Goal: Check status: Verify the current state of an ongoing process or item

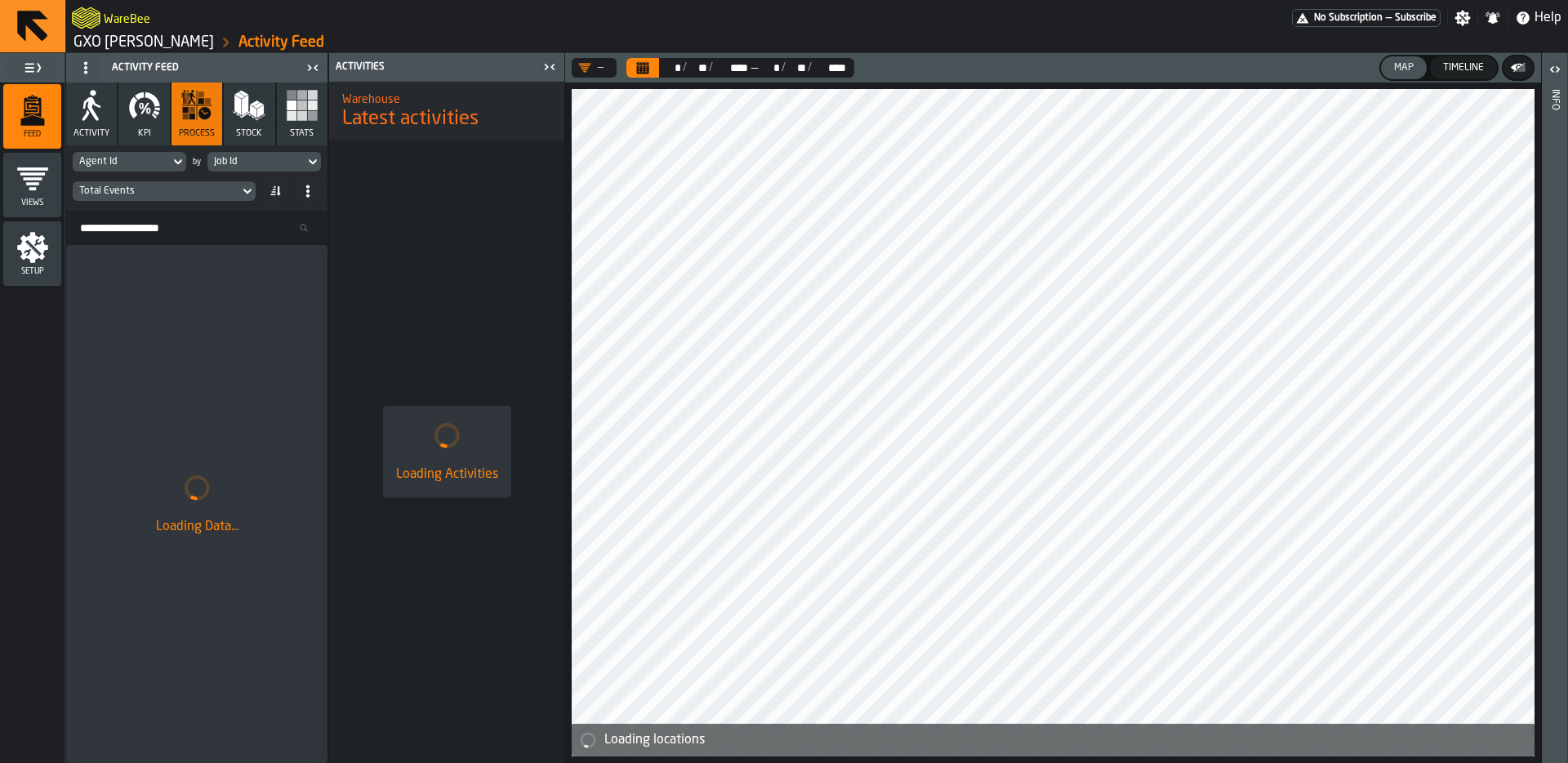
click at [154, 42] on link "GXO [PERSON_NAME]" at bounding box center [143, 42] width 140 height 18
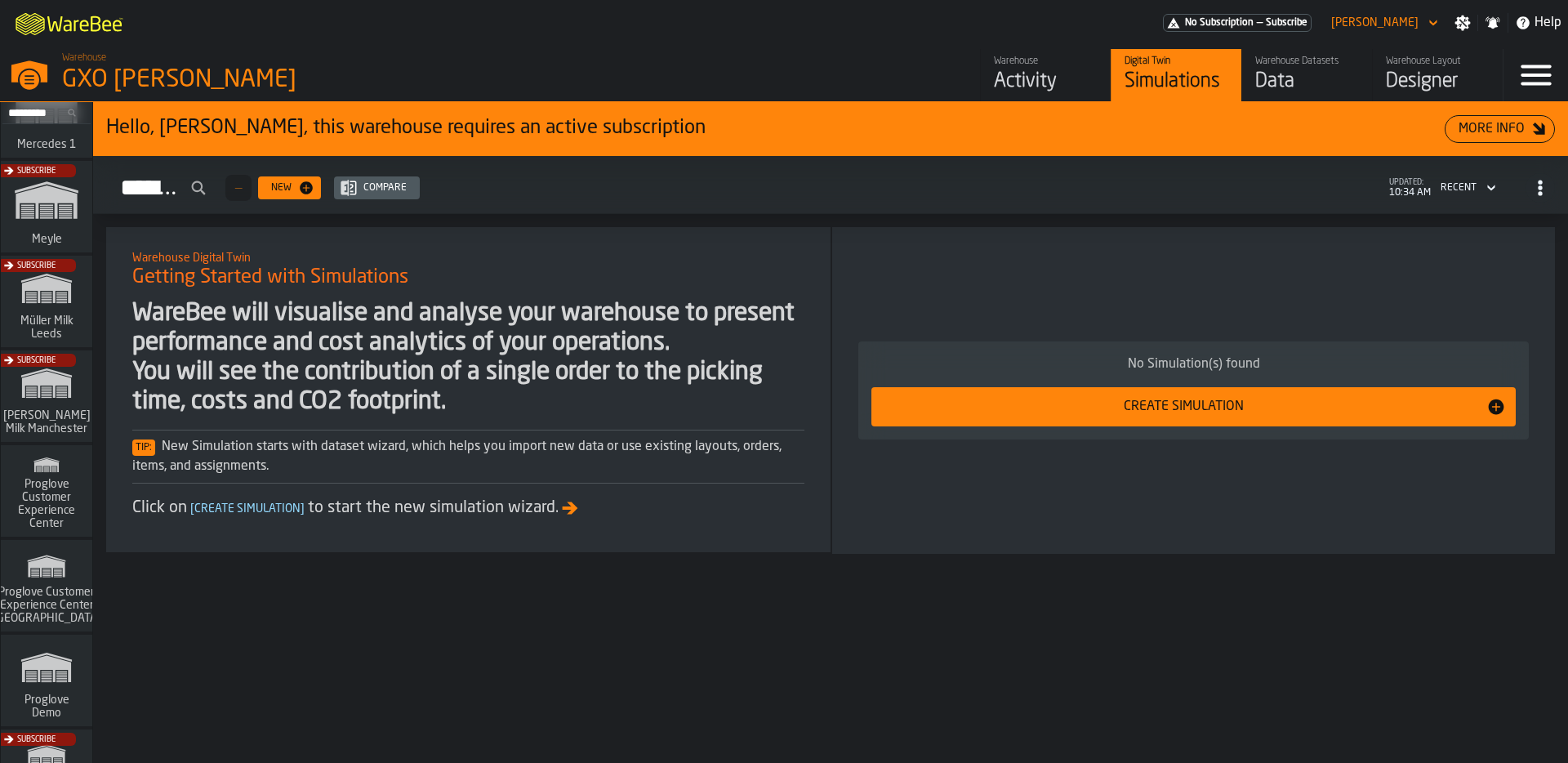
scroll to position [916, 0]
click at [25, 402] on div "Subscribe" at bounding box center [43, 398] width 92 height 95
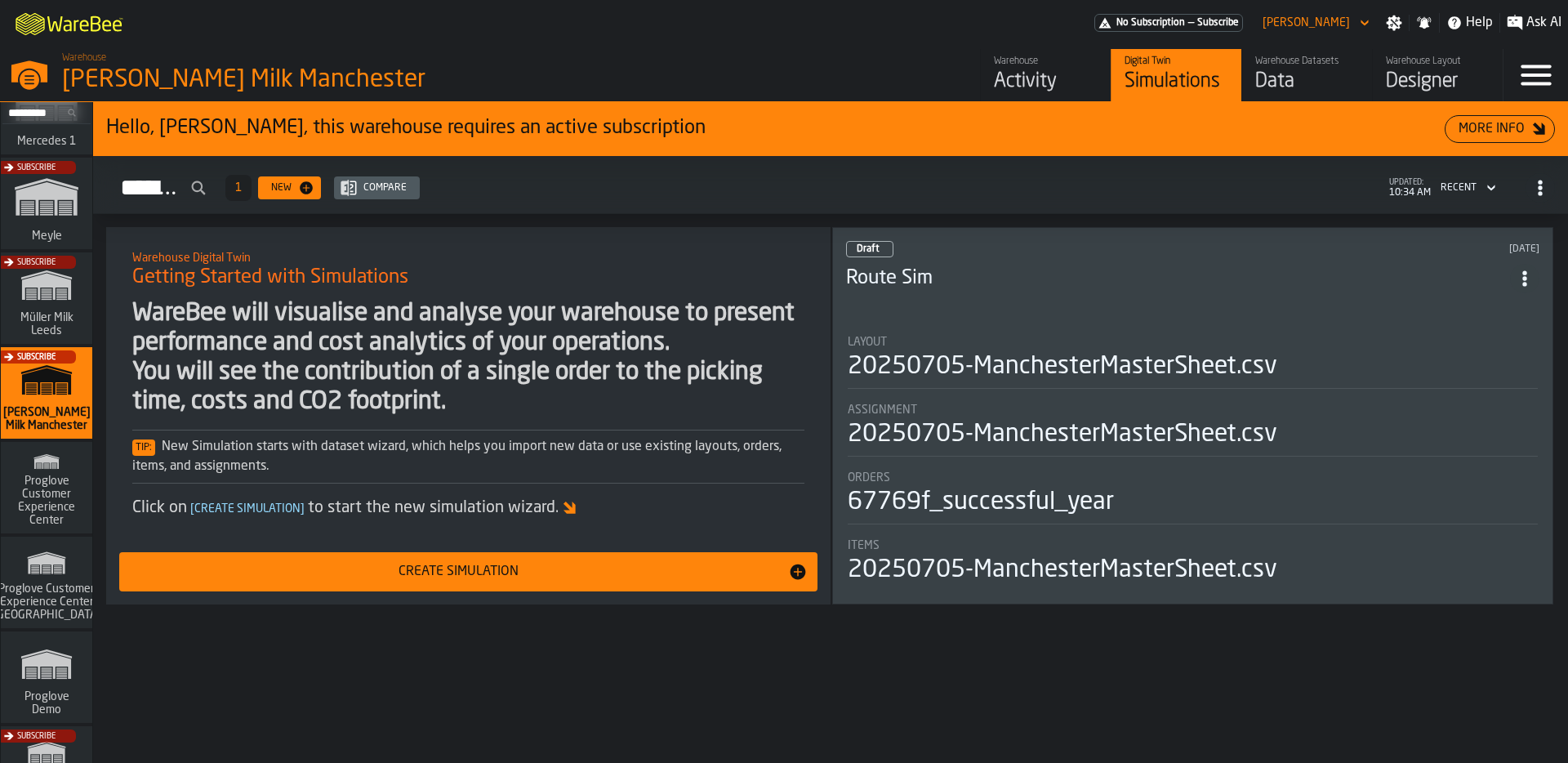
click at [1036, 74] on div "Activity" at bounding box center [1045, 81] width 104 height 26
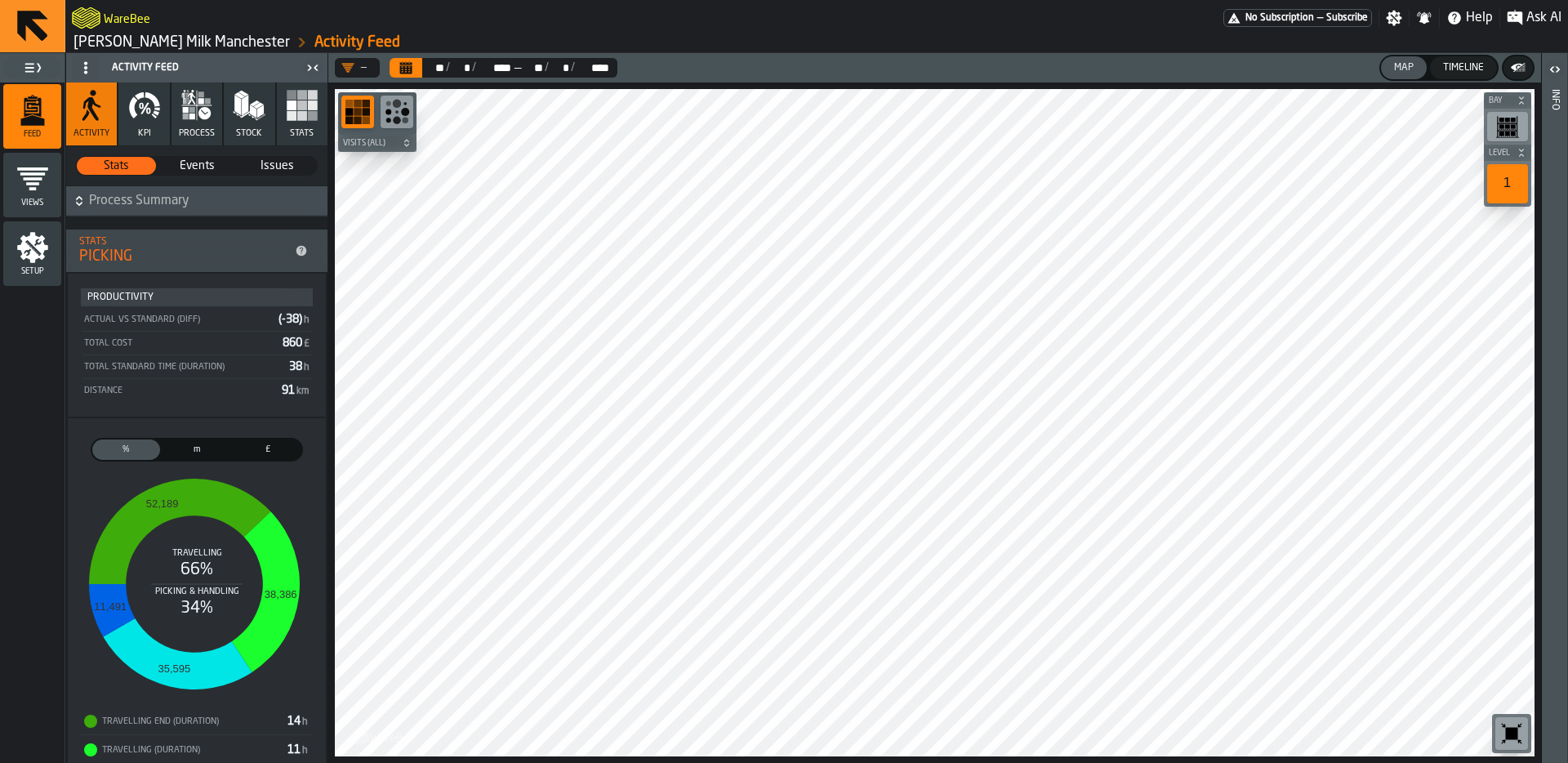
click at [85, 63] on circle at bounding box center [85, 62] width 3 height 3
click at [110, 99] on div "Hide Feed Menu" at bounding box center [129, 101] width 95 height 20
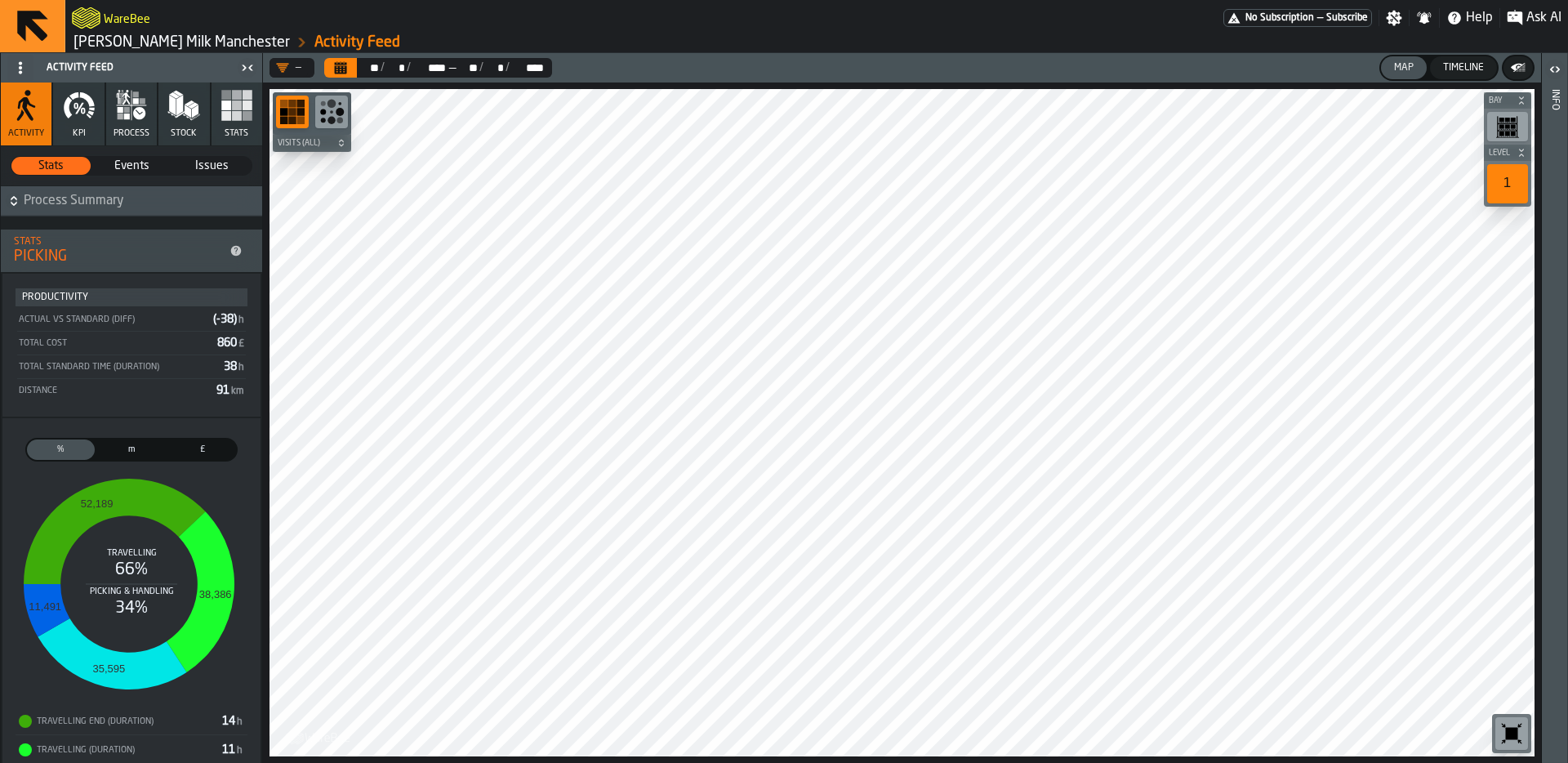
click at [129, 129] on span "process" at bounding box center [131, 133] width 36 height 11
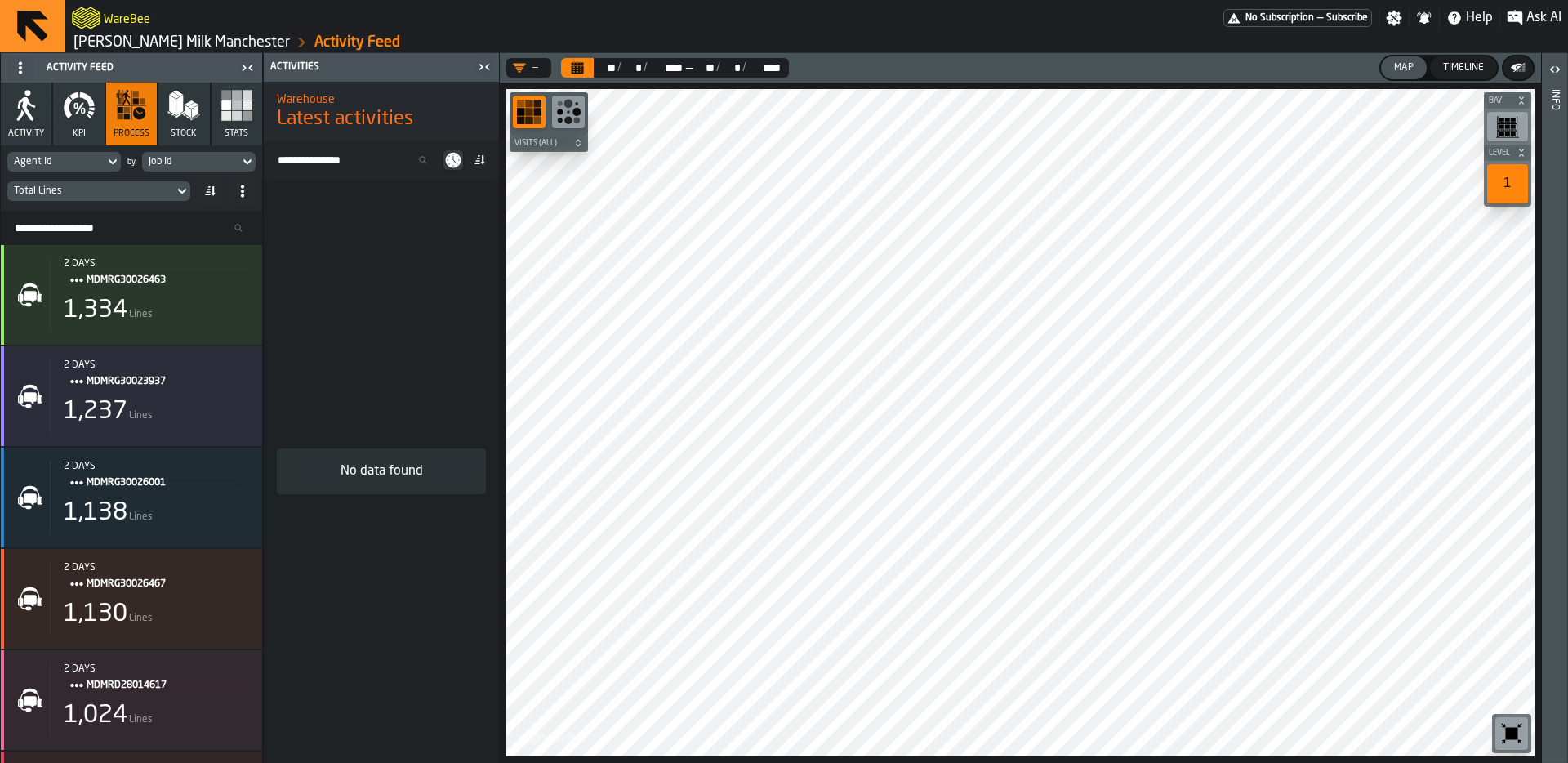
click at [585, 59] on button "Calendar" at bounding box center [577, 68] width 33 height 20
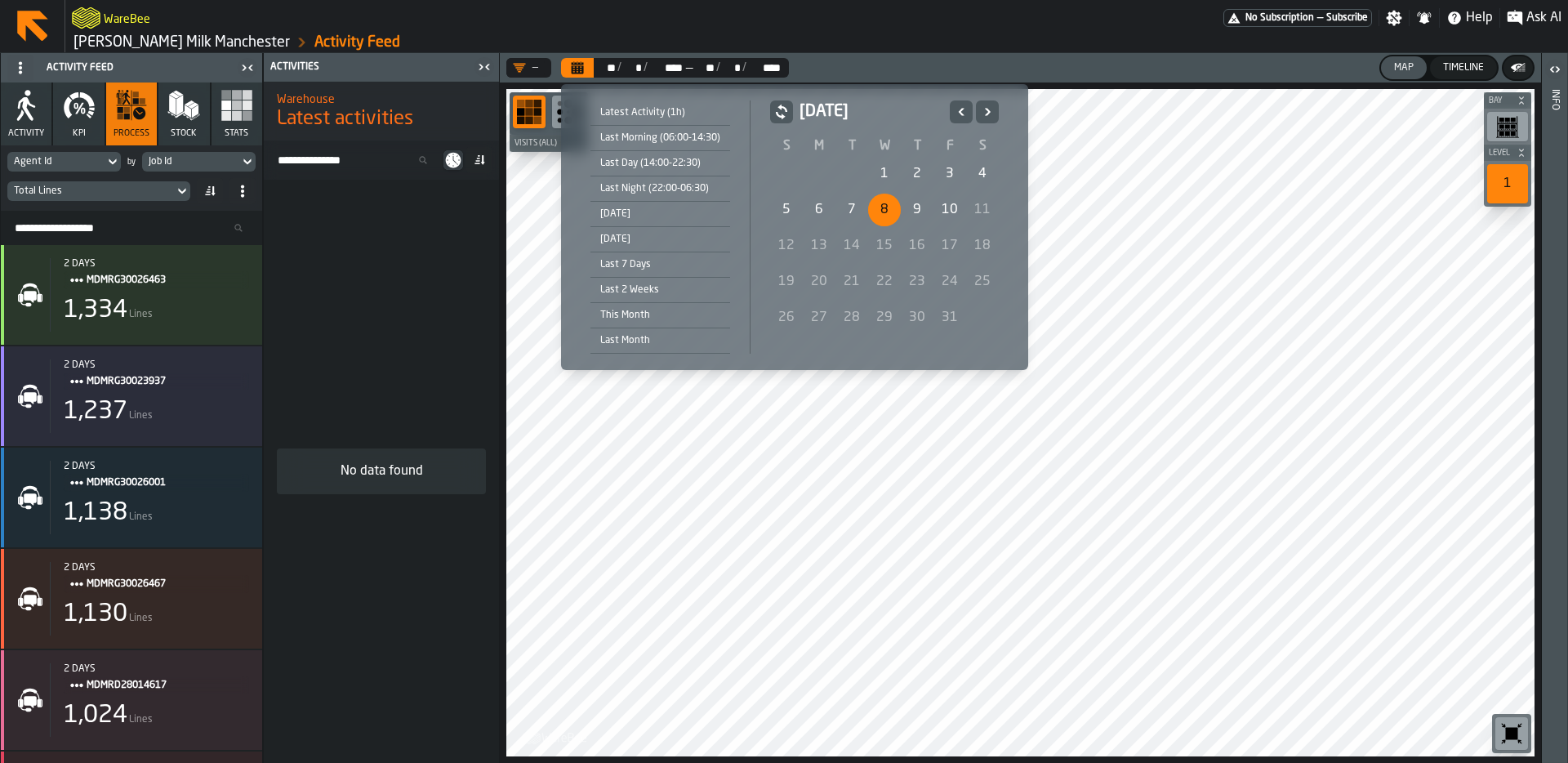
click at [945, 206] on div "10" at bounding box center [949, 210] width 33 height 33
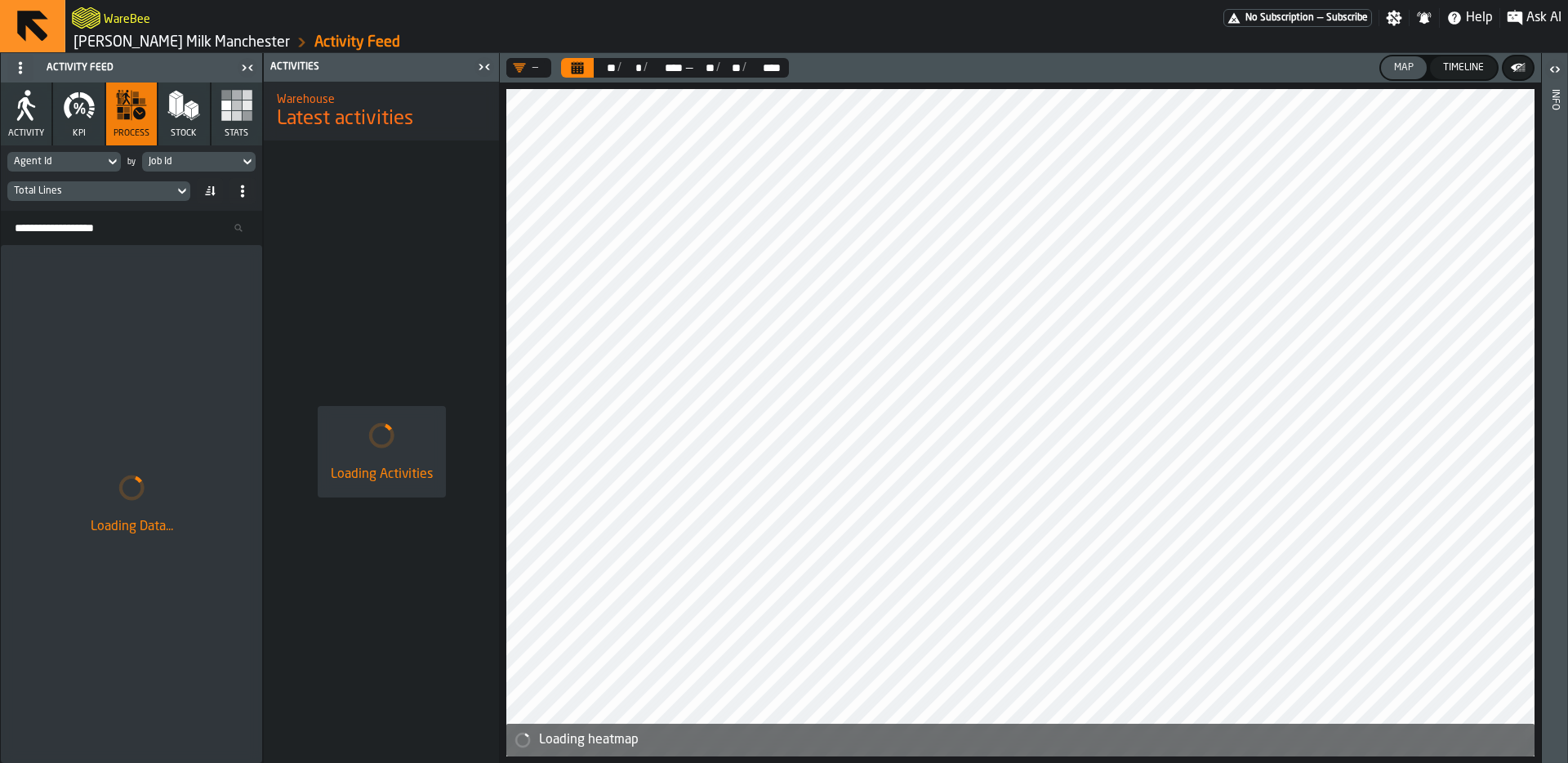
click at [75, 122] on button "KPI" at bounding box center [78, 114] width 50 height 63
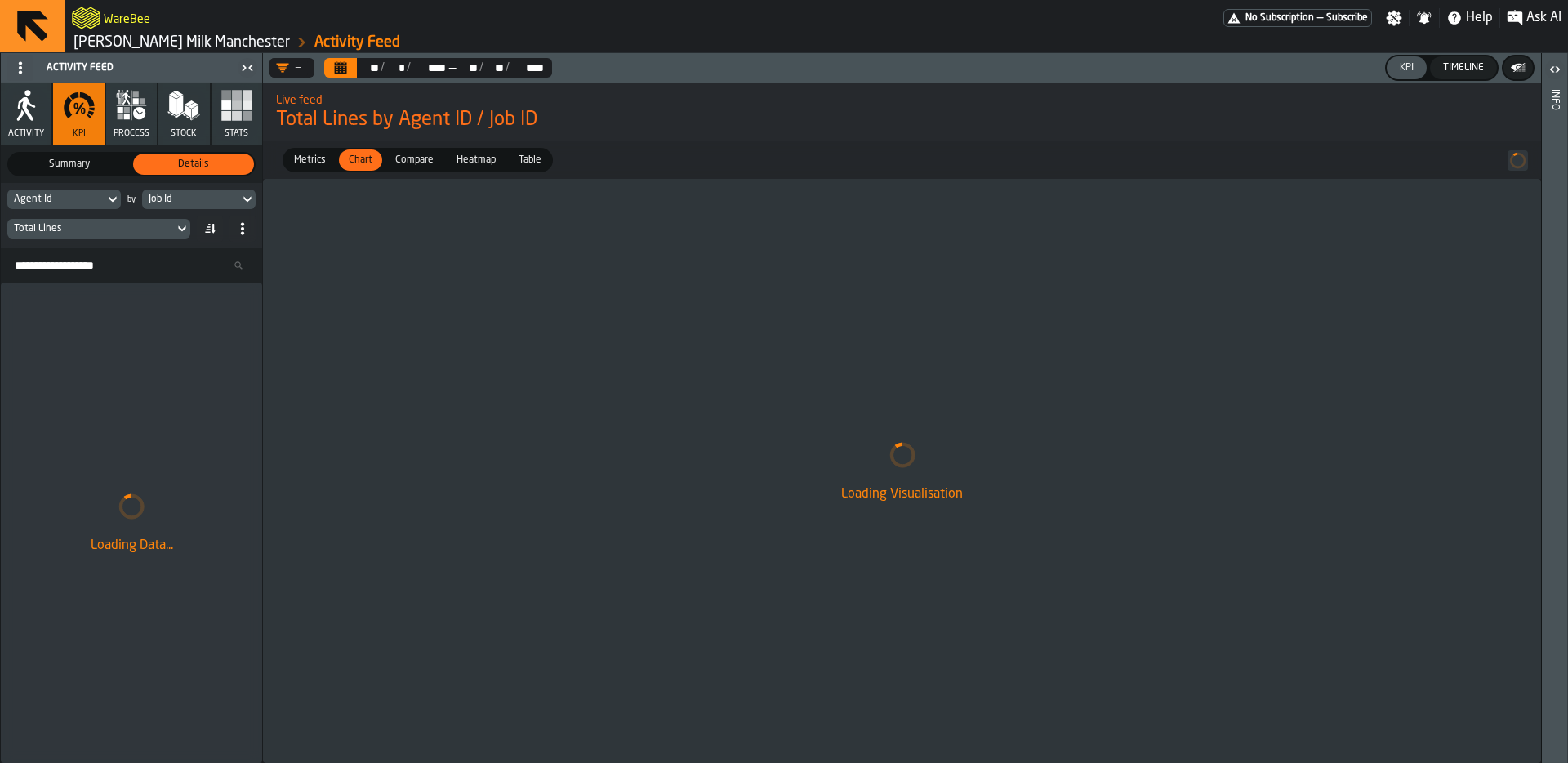
click at [190, 200] on div "Job Id" at bounding box center [190, 200] width 84 height 12
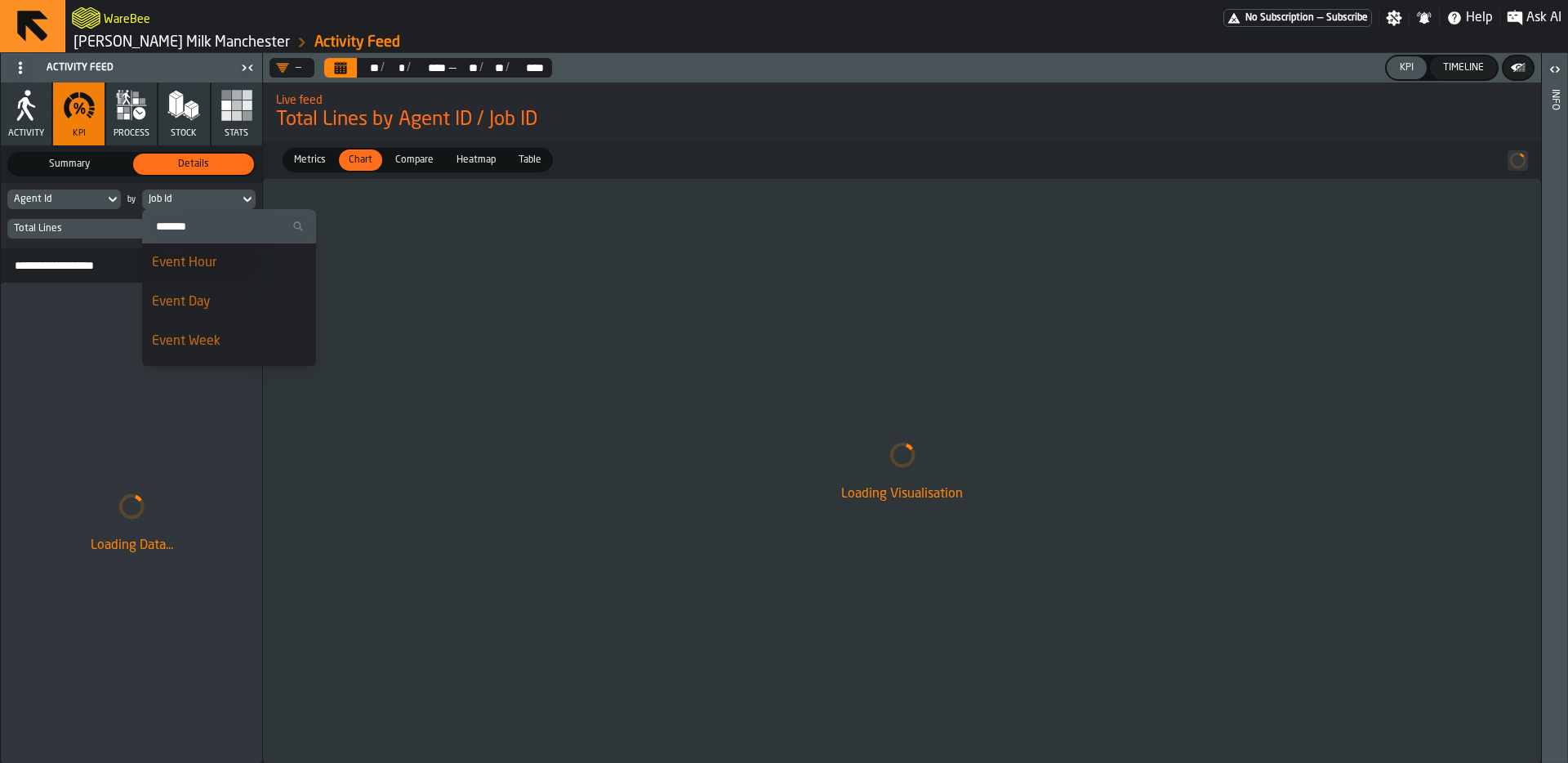
click at [220, 304] on div "Event Day" at bounding box center [229, 302] width 154 height 20
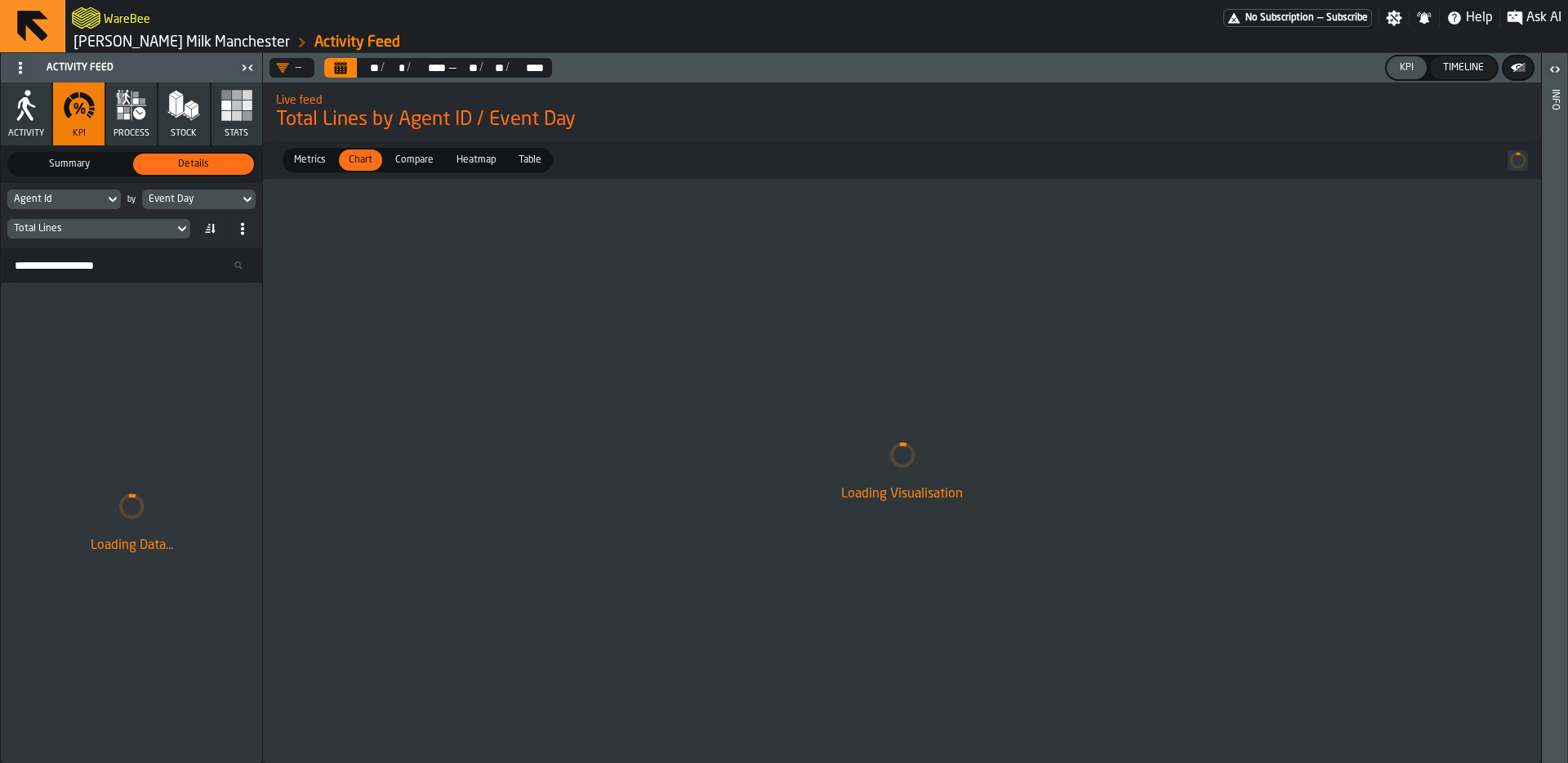
click at [214, 200] on div "Event Day" at bounding box center [190, 200] width 84 height 12
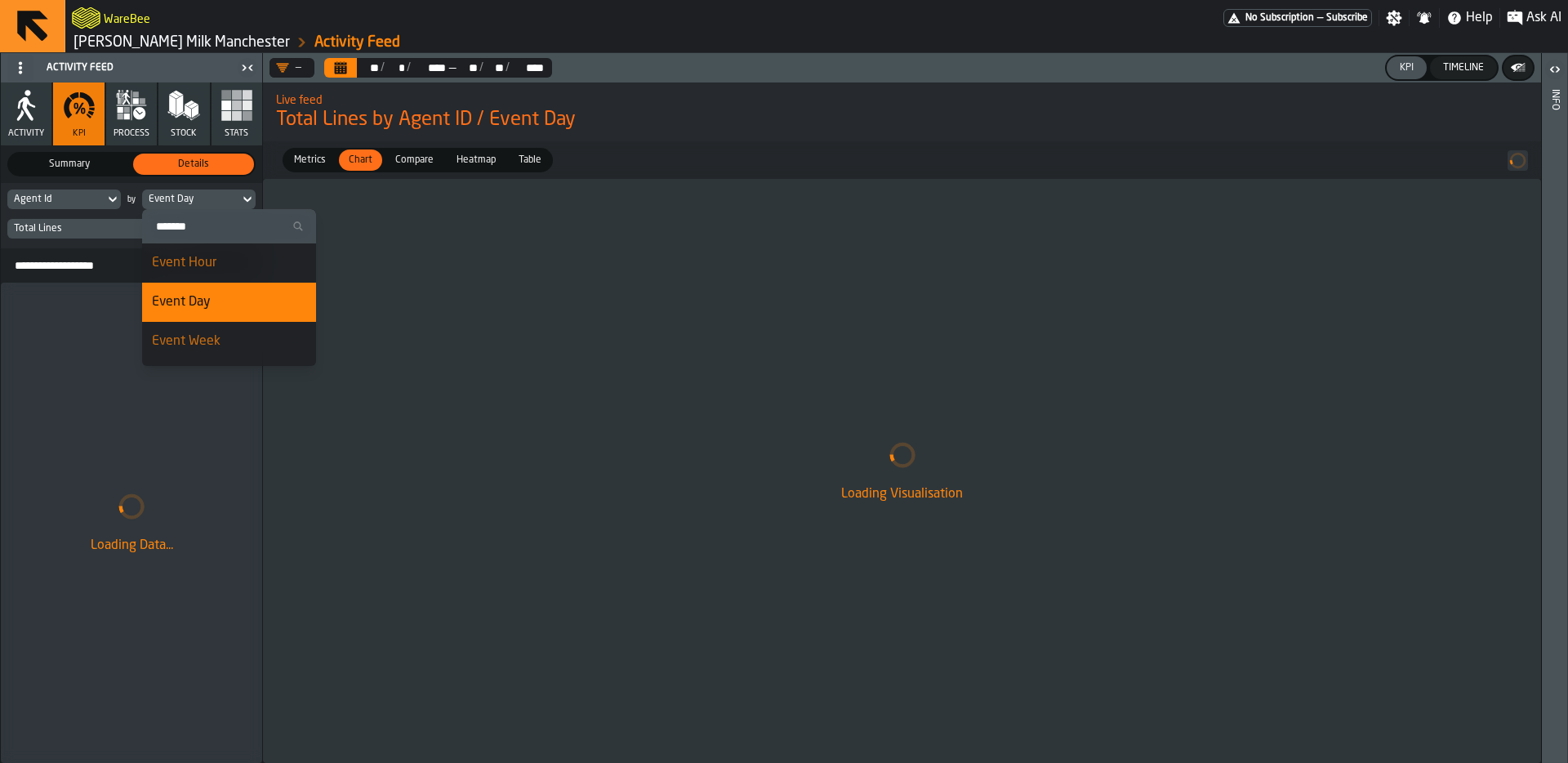
click at [214, 201] on div "Event Day" at bounding box center [190, 200] width 84 height 12
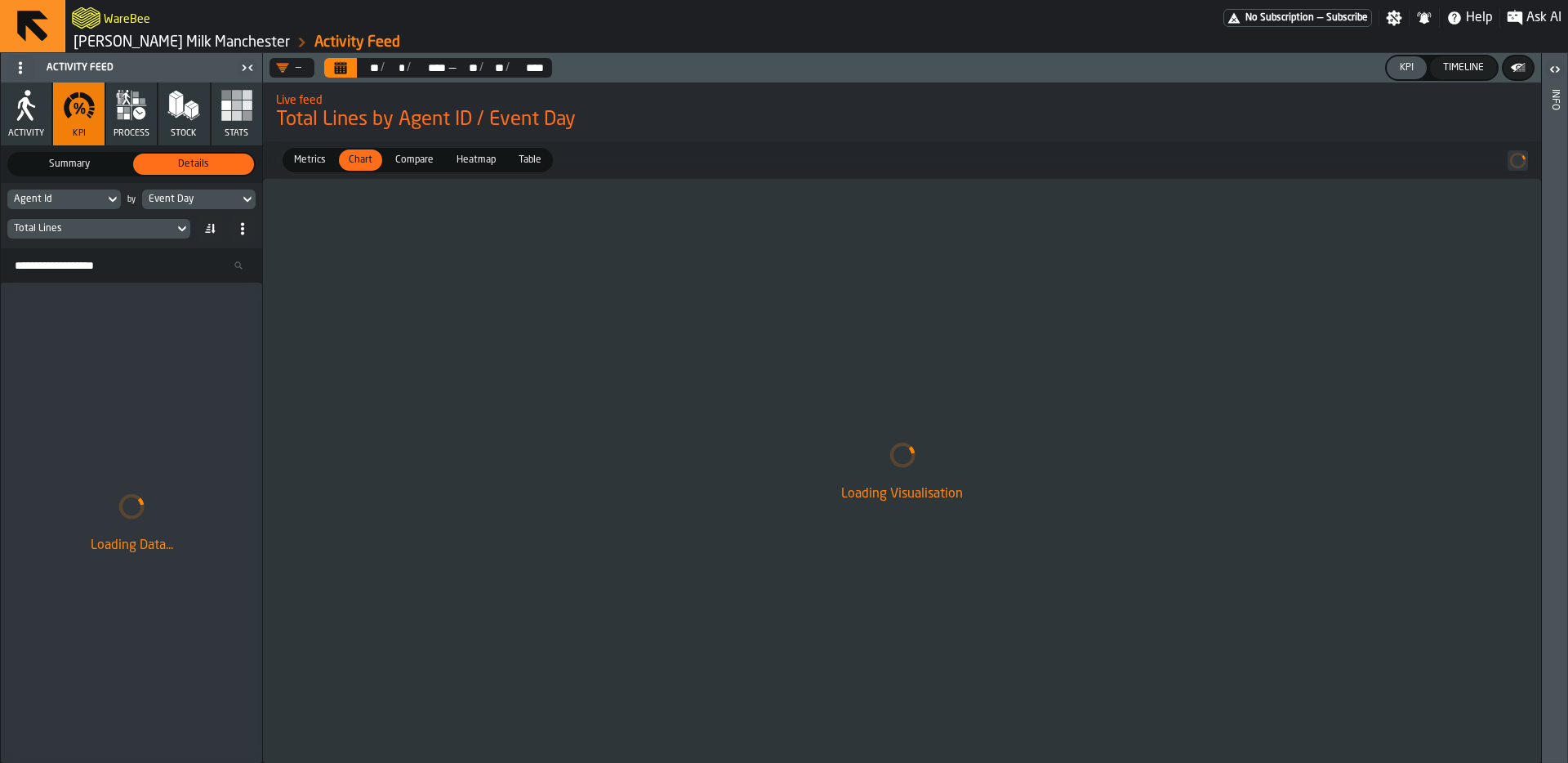
click at [54, 205] on div "Agent Id" at bounding box center [55, 200] width 84 height 12
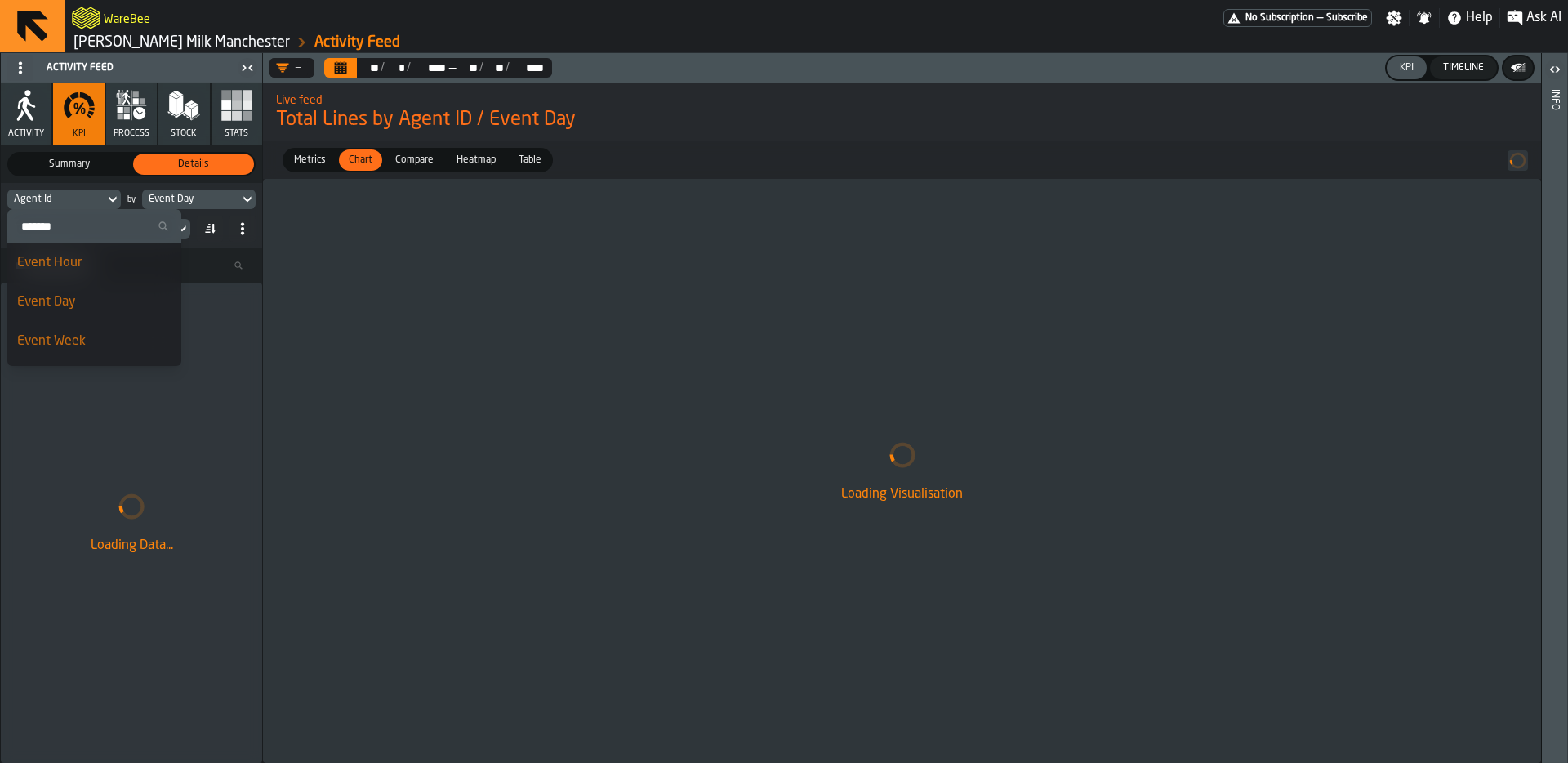
click at [65, 231] on input "Search" at bounding box center [94, 225] width 161 height 21
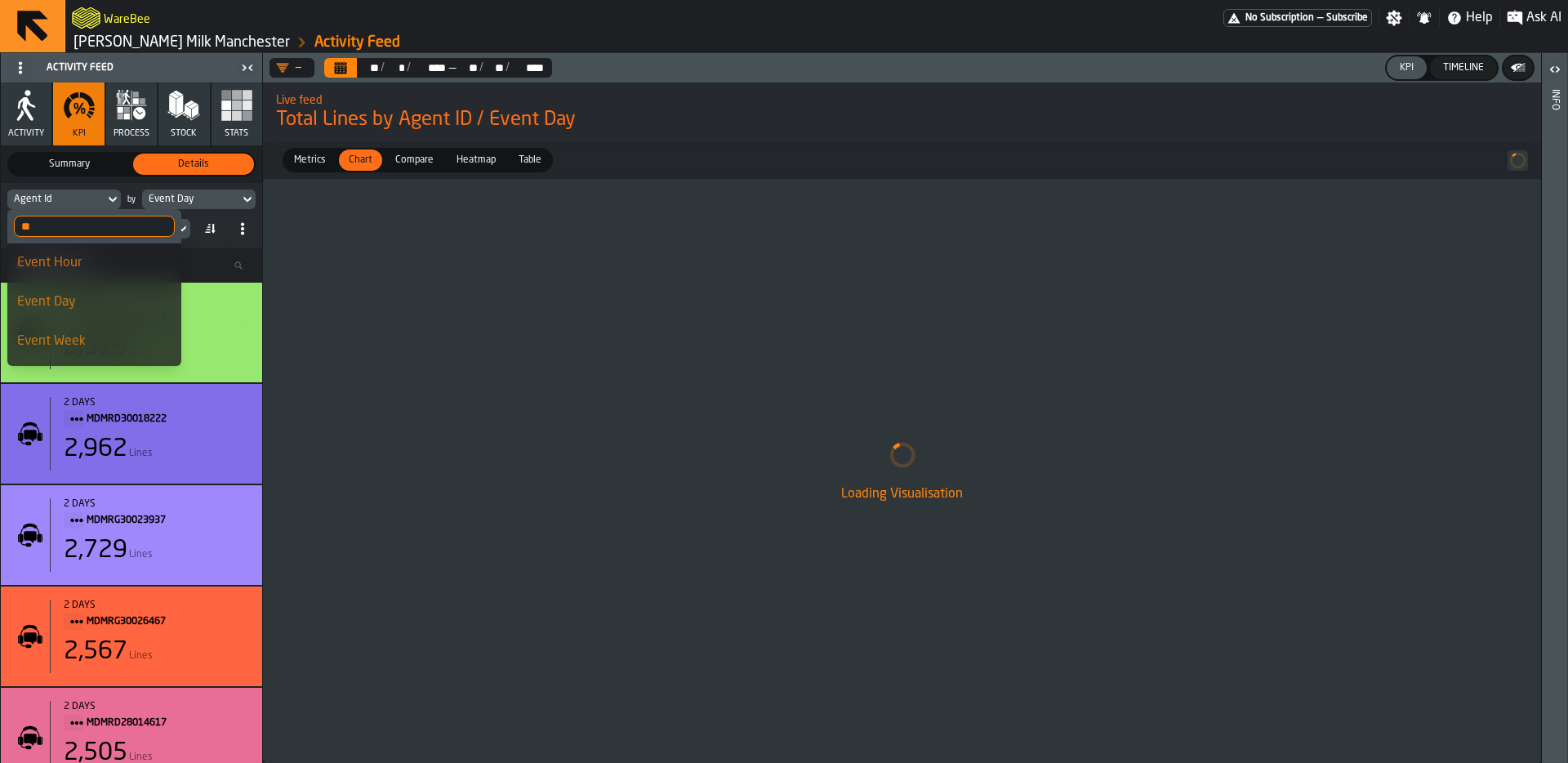
type input "*"
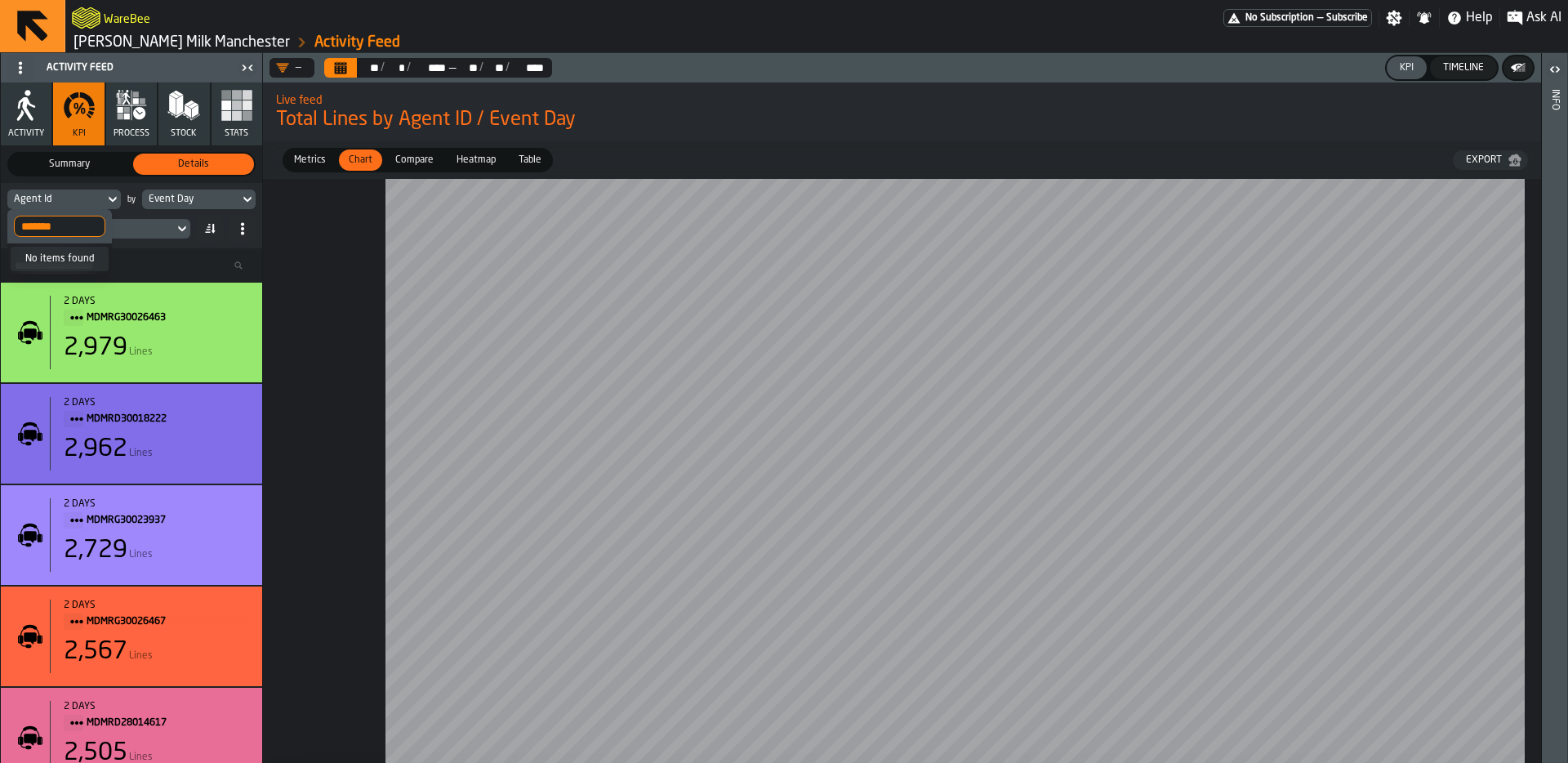
click at [67, 231] on input "*******" at bounding box center [59, 225] width 92 height 21
type input "******"
click at [69, 257] on div "Consignee" at bounding box center [59, 263] width 85 height 20
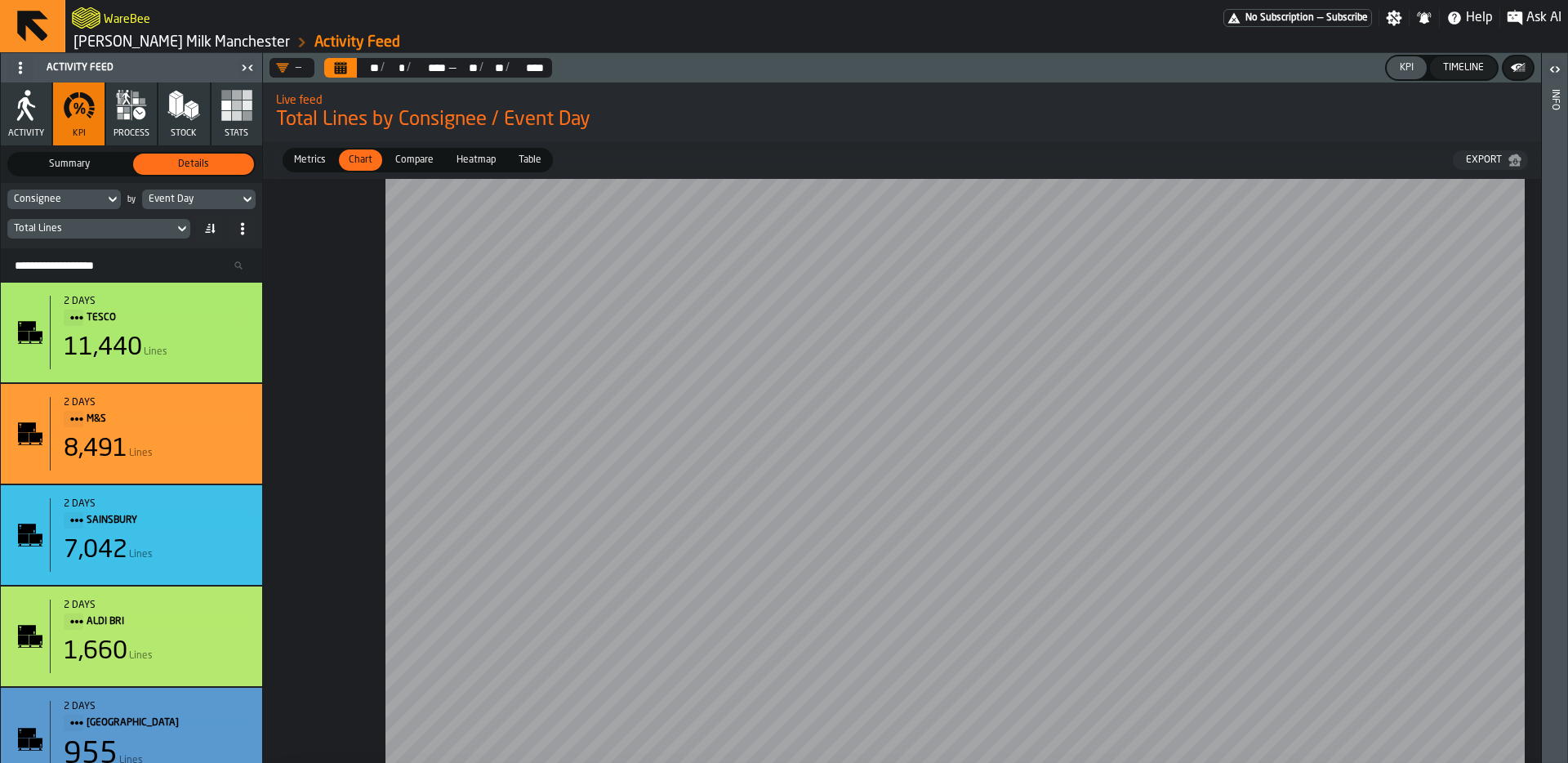
click at [343, 71] on icon "Calendar" at bounding box center [340, 67] width 13 height 13
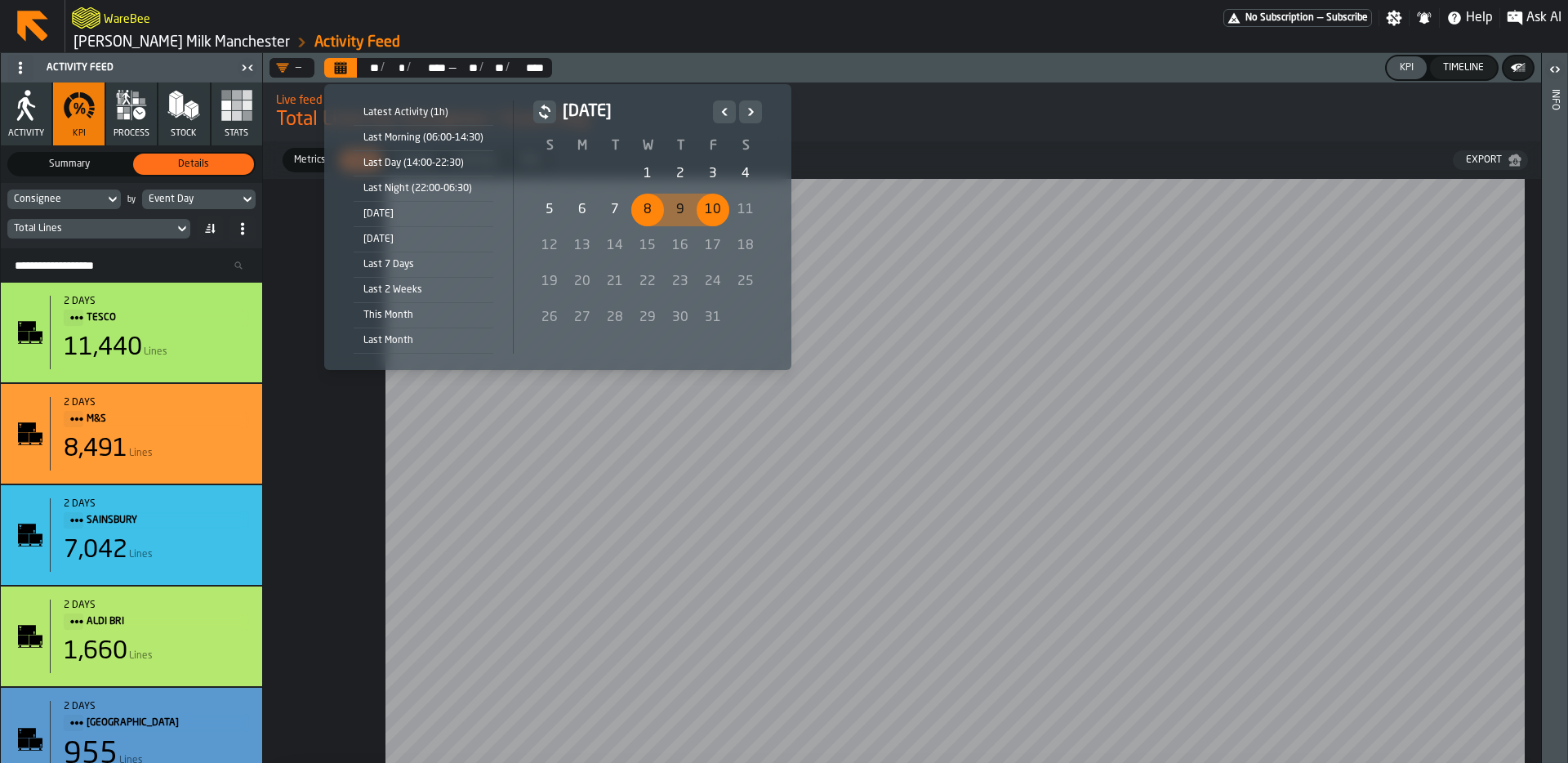
click at [548, 208] on div "5" at bounding box center [549, 210] width 33 height 33
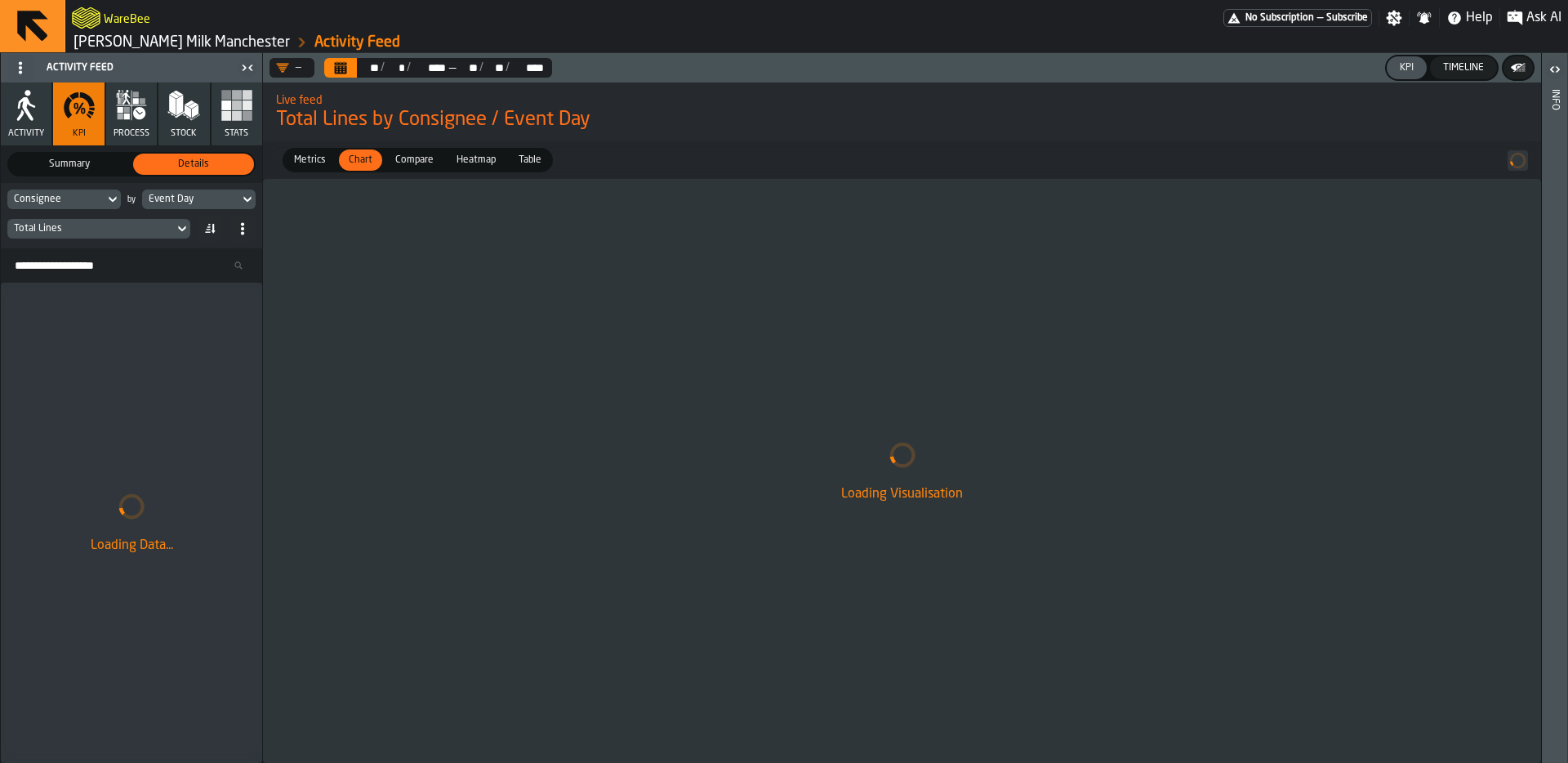
click at [910, 383] on div "Loading Visualisation" at bounding box center [902, 470] width 1279 height 584
